Goal: Task Accomplishment & Management: Manage account settings

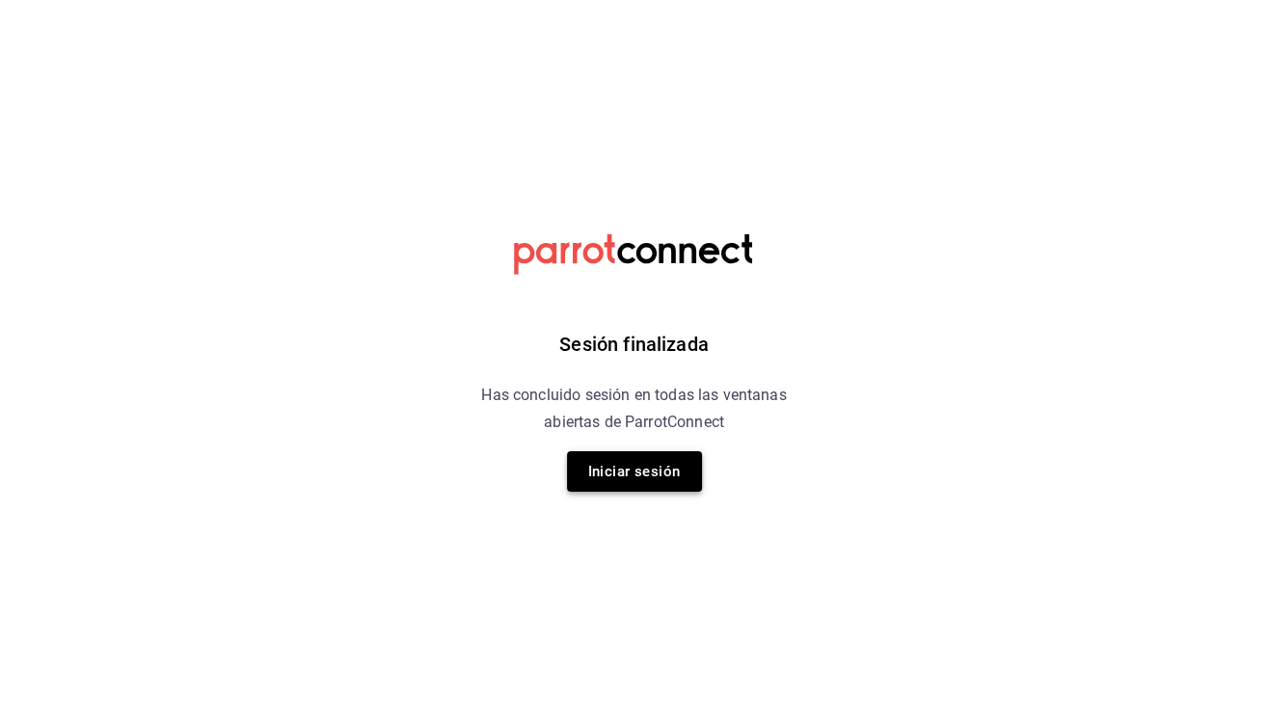
click at [610, 488] on button "Iniciar sesión" at bounding box center [634, 471] width 135 height 41
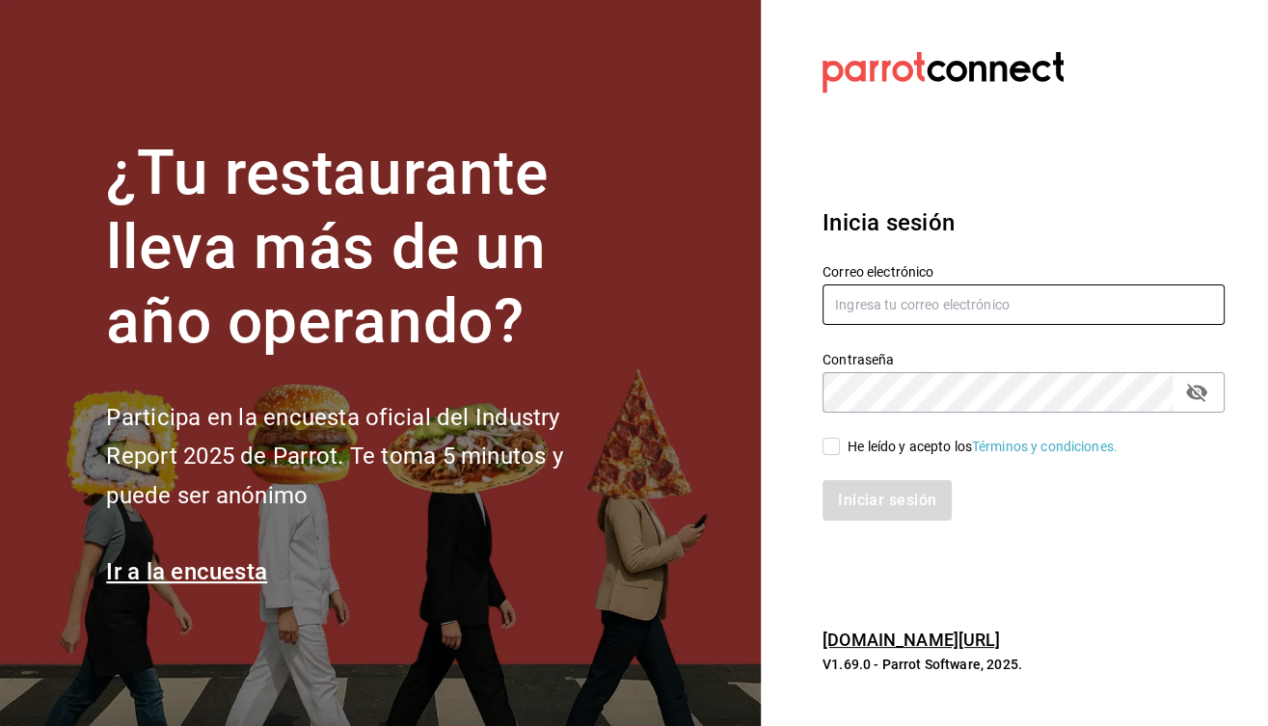
type input "admonmarnecdmx@gmail.com"
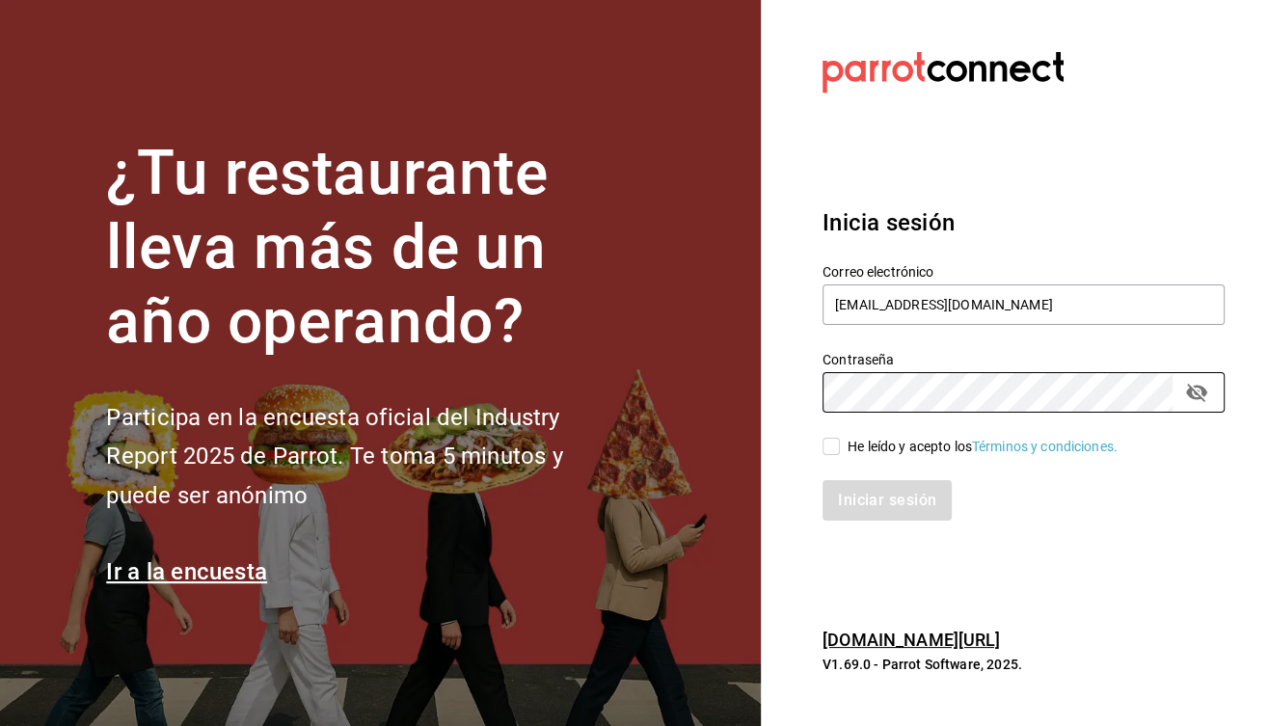
click at [833, 454] on input "He leído y acepto los Términos y condiciones." at bounding box center [831, 446] width 17 height 17
checkbox input "true"
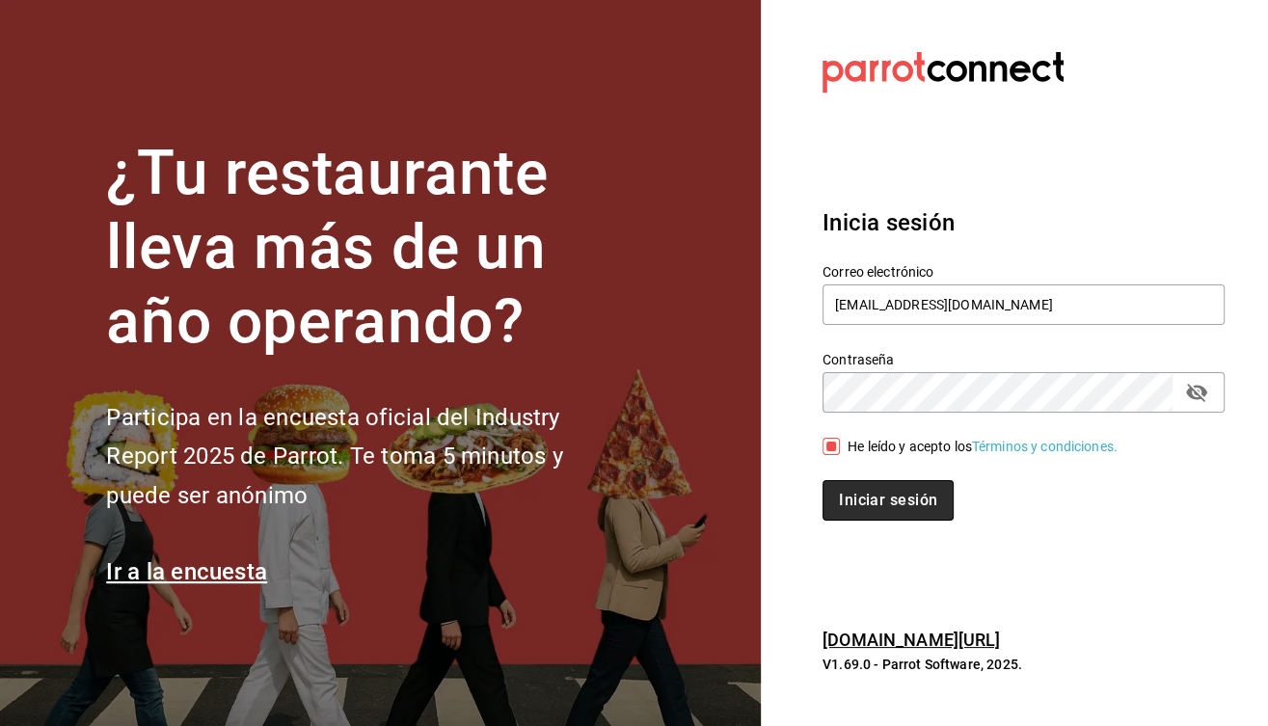
click at [869, 503] on button "Iniciar sesión" at bounding box center [888, 500] width 131 height 41
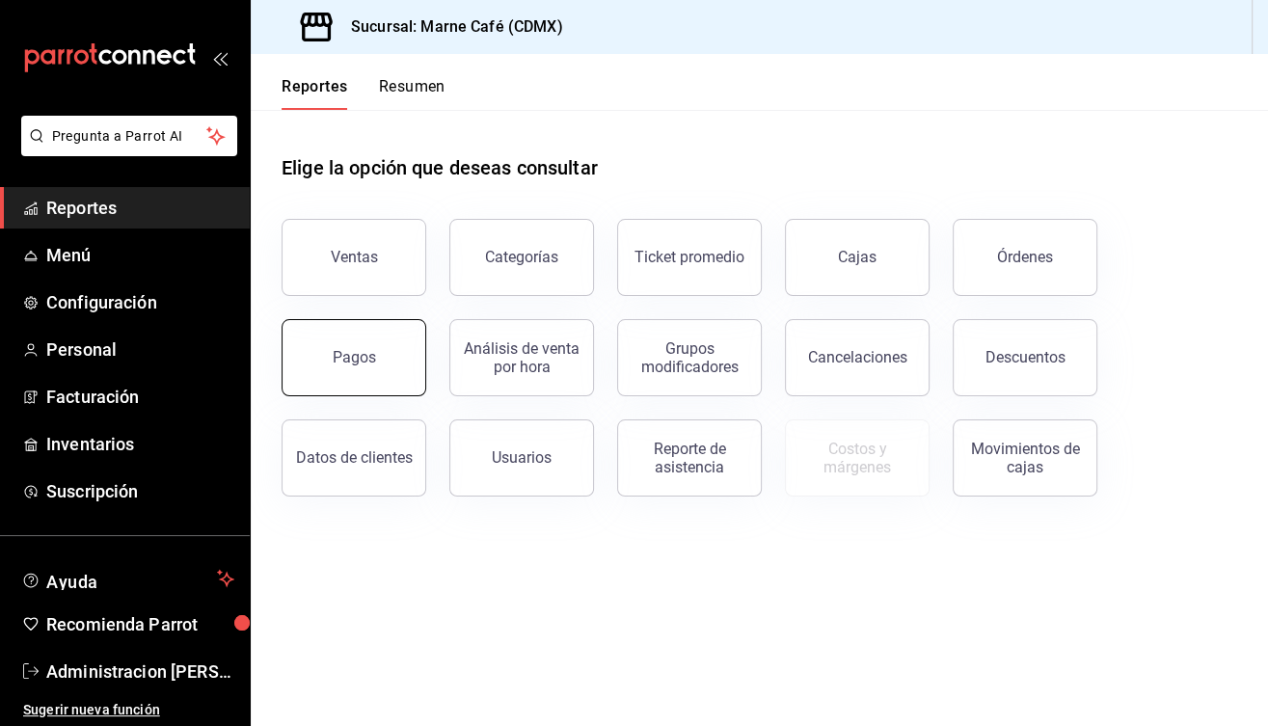
click at [374, 345] on button "Pagos" at bounding box center [354, 357] width 145 height 77
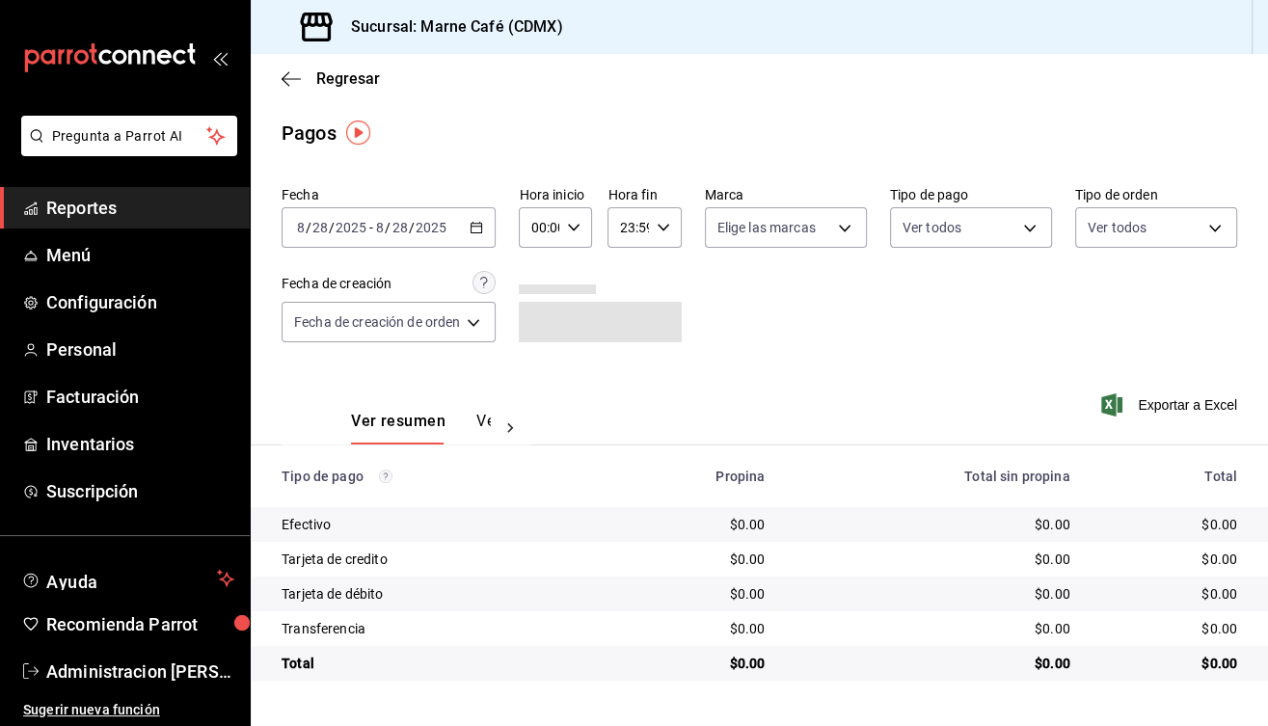
click at [436, 234] on div "2025-08-28 8 / 28 / 2025 - 2025-08-28 8 / 28 / 2025" at bounding box center [389, 227] width 214 height 41
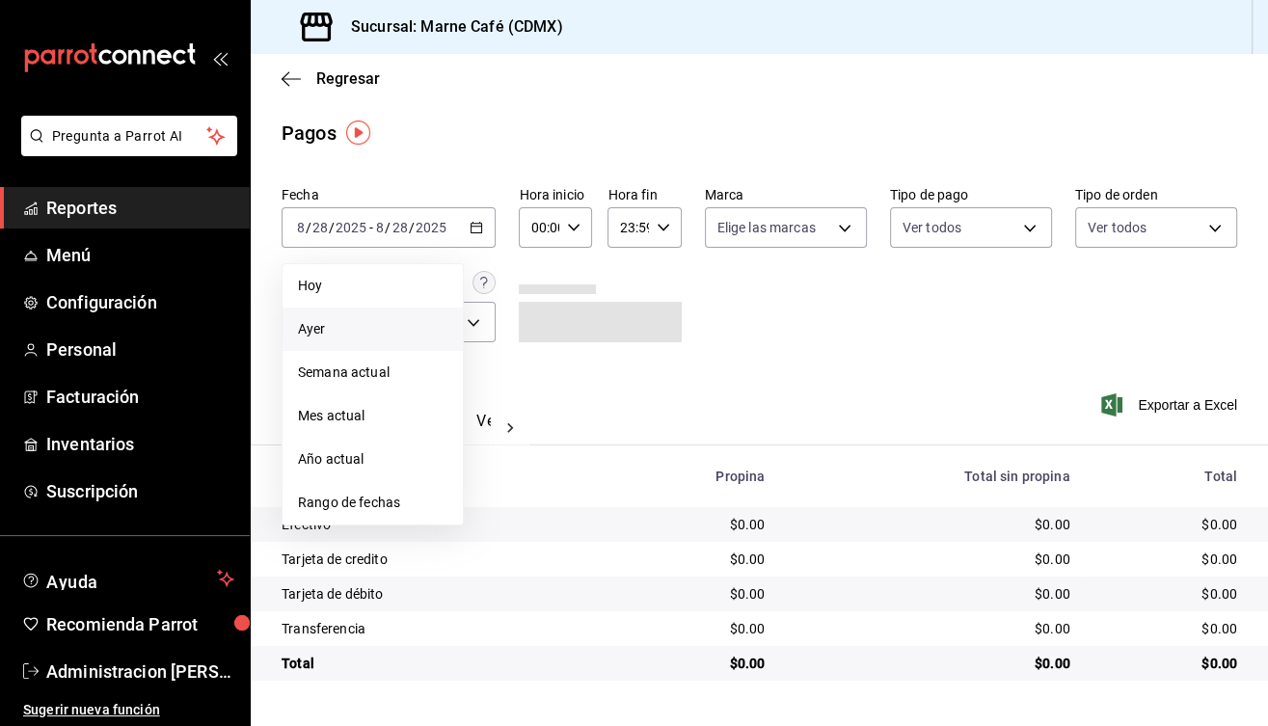
click at [360, 336] on span "Ayer" at bounding box center [372, 329] width 149 height 20
